Goal: Information Seeking & Learning: Learn about a topic

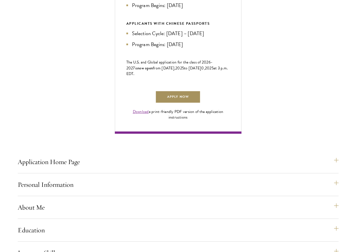
click at [200, 104] on link "Apply Now" at bounding box center [177, 97] width 45 height 13
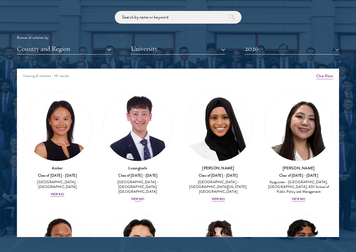
scroll to position [703, 0]
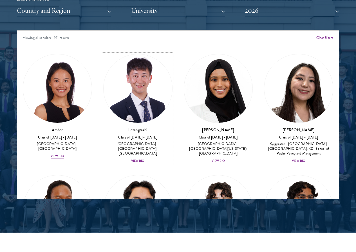
click at [131, 159] on div "View Bio" at bounding box center [138, 161] width 14 height 5
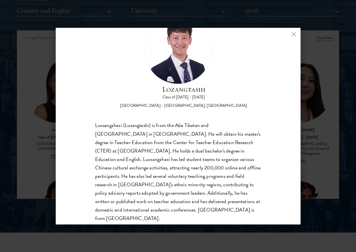
scroll to position [28, 0]
click at [295, 33] on button at bounding box center [294, 34] width 5 height 5
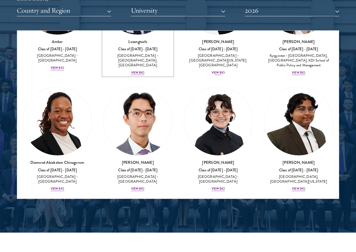
scroll to position [113, 0]
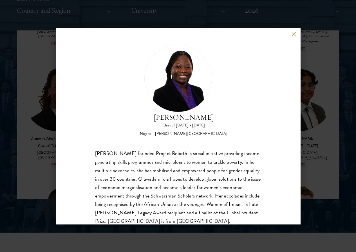
scroll to position [10, 0]
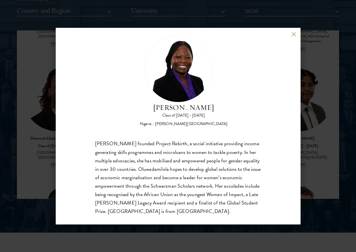
click at [294, 33] on button at bounding box center [294, 34] width 5 height 5
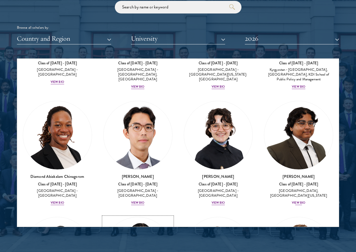
scroll to position [113, 0]
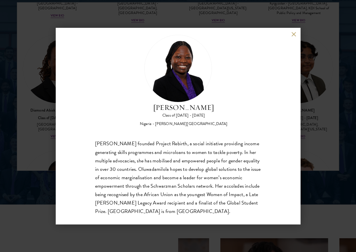
scroll to position [760, 0]
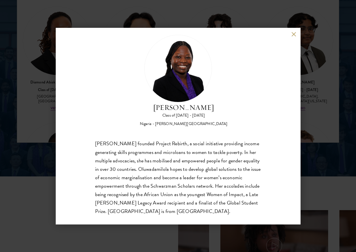
click at [295, 34] on button at bounding box center [294, 34] width 5 height 5
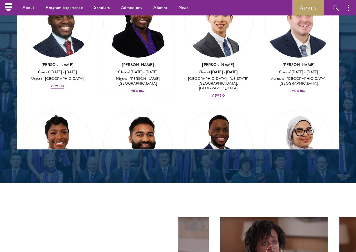
scroll to position [281, 0]
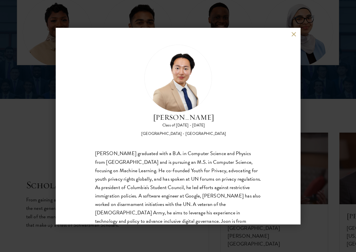
scroll to position [10, 0]
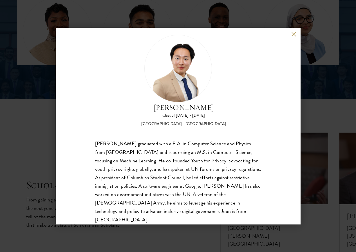
click at [294, 34] on button at bounding box center [294, 34] width 5 height 5
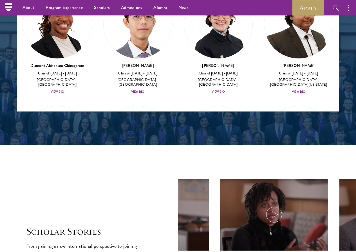
scroll to position [113, 0]
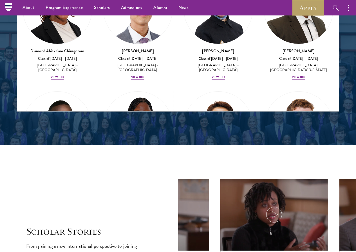
click at [145, 192] on div "View Bio" at bounding box center [138, 194] width 14 height 5
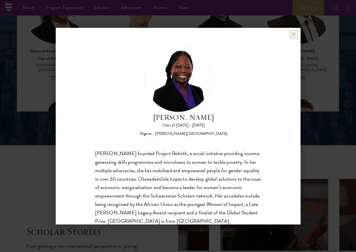
click at [295, 32] on button at bounding box center [294, 34] width 5 height 5
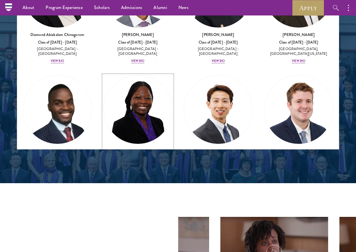
scroll to position [169, 0]
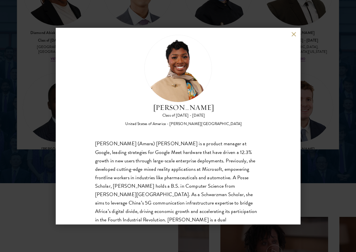
scroll to position [781, 0]
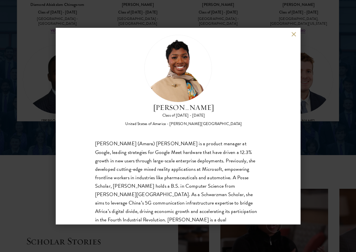
click at [292, 33] on button at bounding box center [294, 34] width 5 height 5
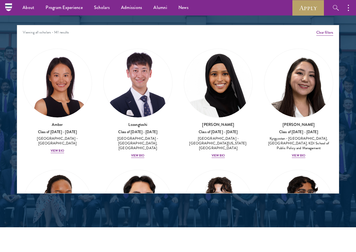
scroll to position [669, 0]
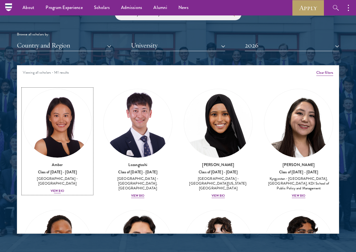
click at [64, 189] on div "View Bio" at bounding box center [58, 191] width 14 height 5
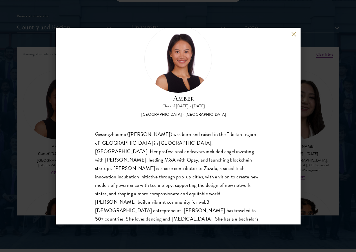
scroll to position [697, 0]
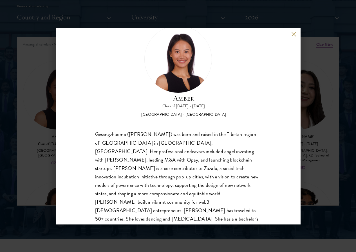
click at [292, 39] on div "Amber Class of 2025 - 2026 China - Peking University Gesangzhuoma (Amber) was b…" at bounding box center [178, 126] width 245 height 197
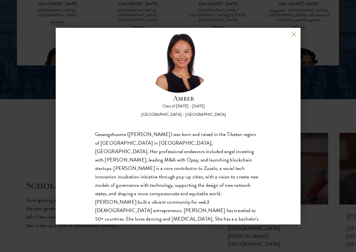
scroll to position [837, 0]
click at [295, 35] on button at bounding box center [294, 34] width 5 height 5
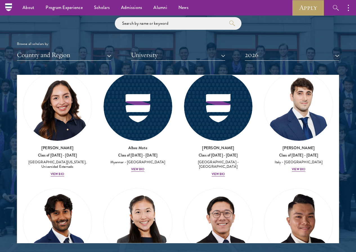
scroll to position [2887, 0]
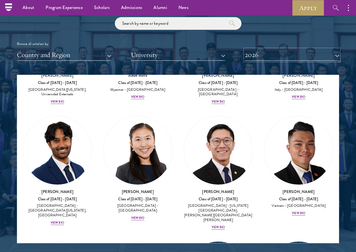
click at [322, 49] on button "2026" at bounding box center [292, 55] width 94 height 12
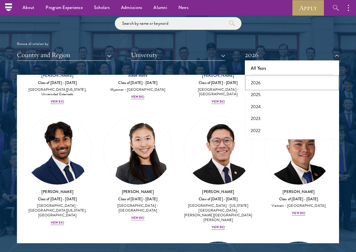
click at [252, 77] on button "2026" at bounding box center [292, 83] width 91 height 12
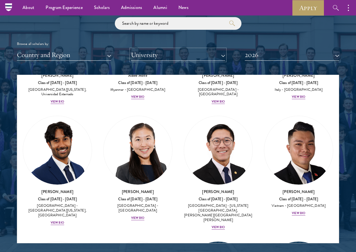
click at [217, 49] on button "University" at bounding box center [178, 55] width 94 height 12
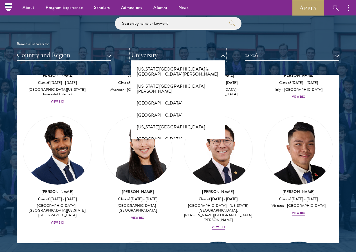
scroll to position [5854, 0]
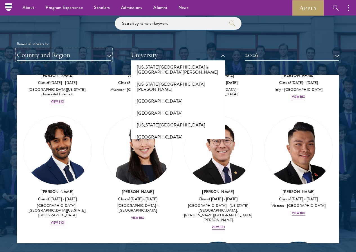
click at [106, 49] on button "Country and Region" at bounding box center [64, 55] width 94 height 12
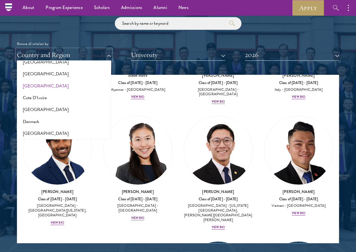
scroll to position [225, 0]
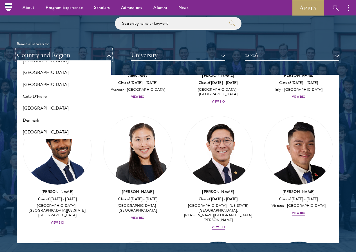
click at [111, 49] on button "Country and Region" at bounding box center [64, 55] width 94 height 12
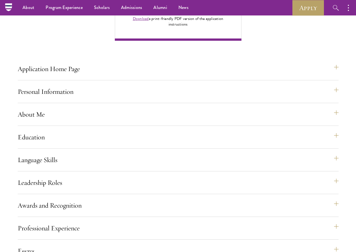
scroll to position [422, 0]
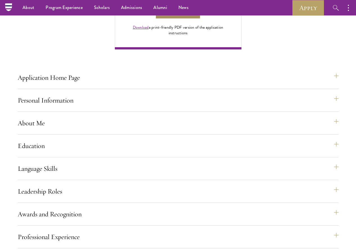
click at [200, 19] on link "Apply Now" at bounding box center [177, 12] width 45 height 13
